Goal: Task Accomplishment & Management: Use online tool/utility

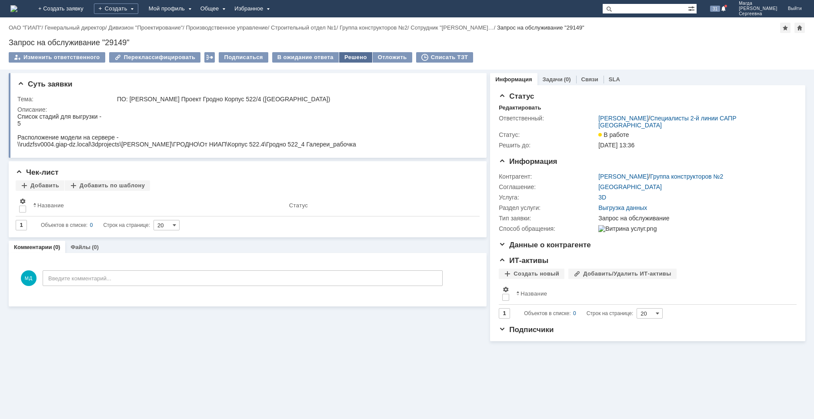
click at [347, 57] on div "Решено" at bounding box center [355, 57] width 33 height 10
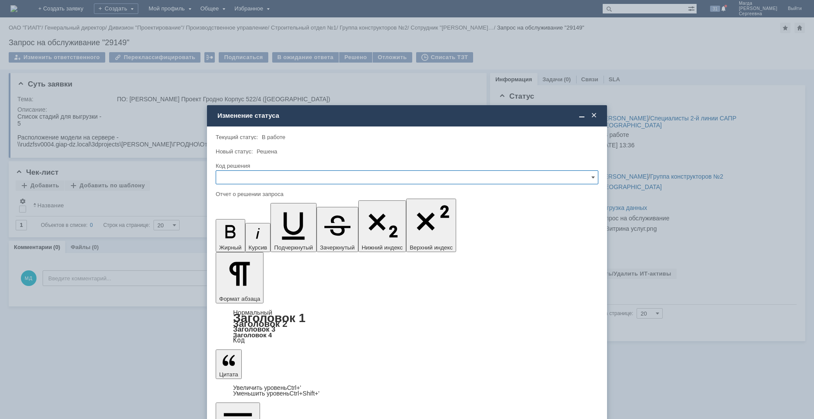
click at [297, 170] on div "Код решения" at bounding box center [407, 166] width 383 height 8
click at [294, 177] on input "text" at bounding box center [407, 177] width 383 height 14
click at [275, 235] on span "Решено" at bounding box center [406, 236] width 371 height 7
type input "Решено"
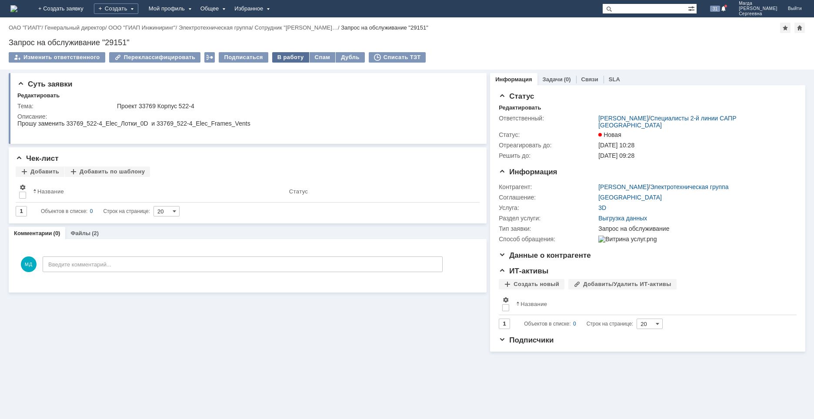
click at [281, 57] on div "В работу" at bounding box center [290, 57] width 37 height 10
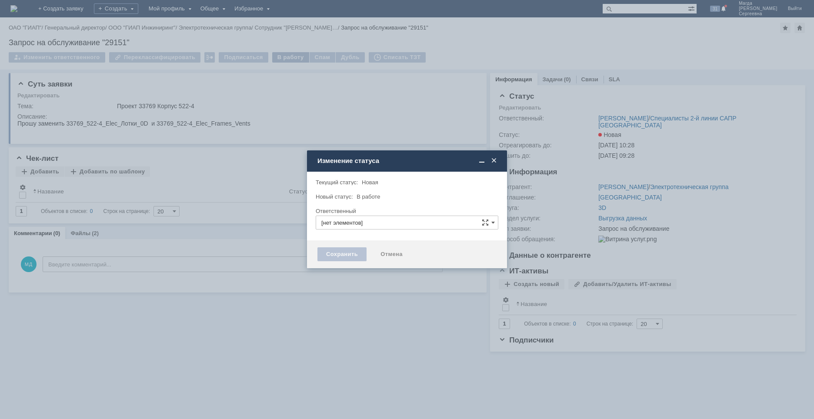
type input "[PERSON_NAME]"
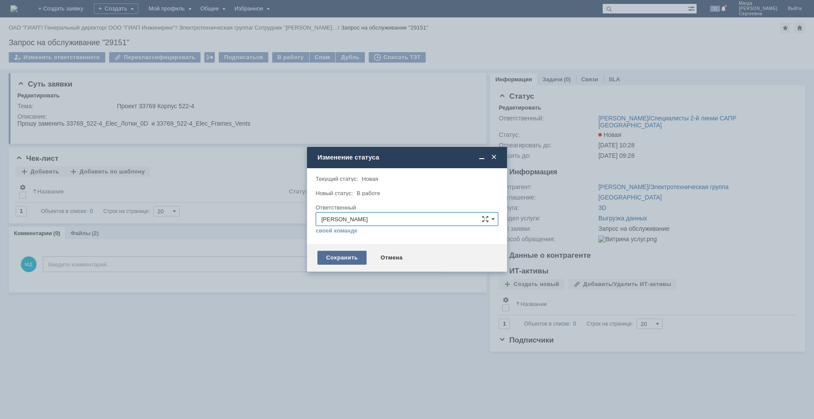
click at [344, 258] on div "Сохранить" at bounding box center [341, 258] width 49 height 14
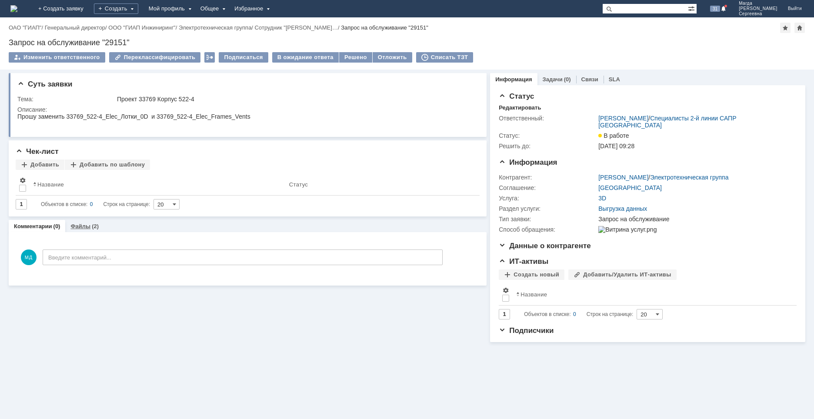
click at [79, 228] on link "Файлы" at bounding box center [80, 226] width 20 height 7
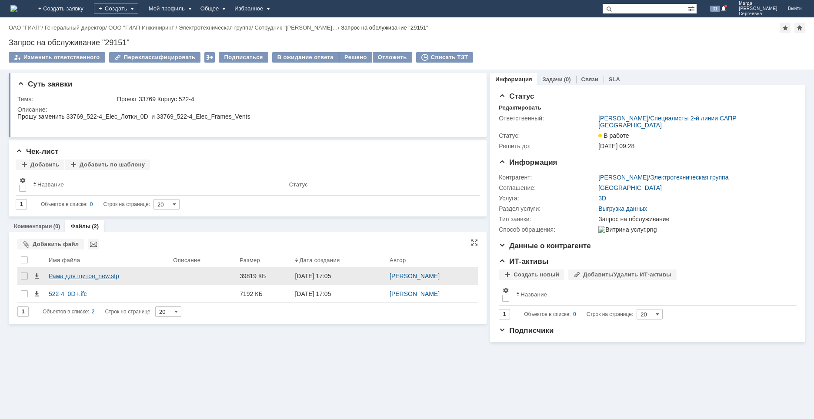
click at [80, 277] on div "Рама для щитов_new.stp" at bounding box center [107, 276] width 117 height 7
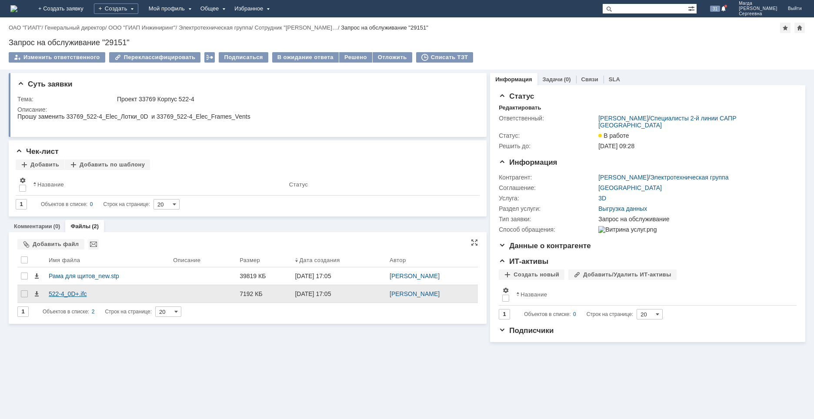
click at [70, 296] on div "522-4_0D+.ifc" at bounding box center [107, 293] width 117 height 7
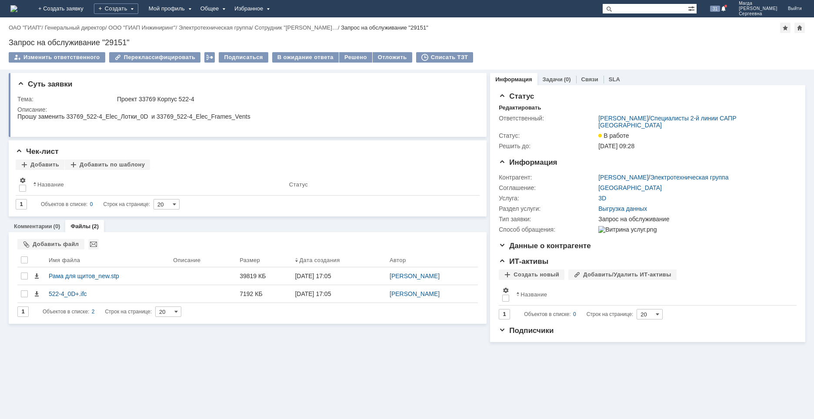
click at [76, 381] on div "Суть заявки Тема: Проект 33769 Корпус 522-4 Описание: Чек-лист Добавить Добавит…" at bounding box center [407, 245] width 814 height 350
